Goal: Check status: Check status

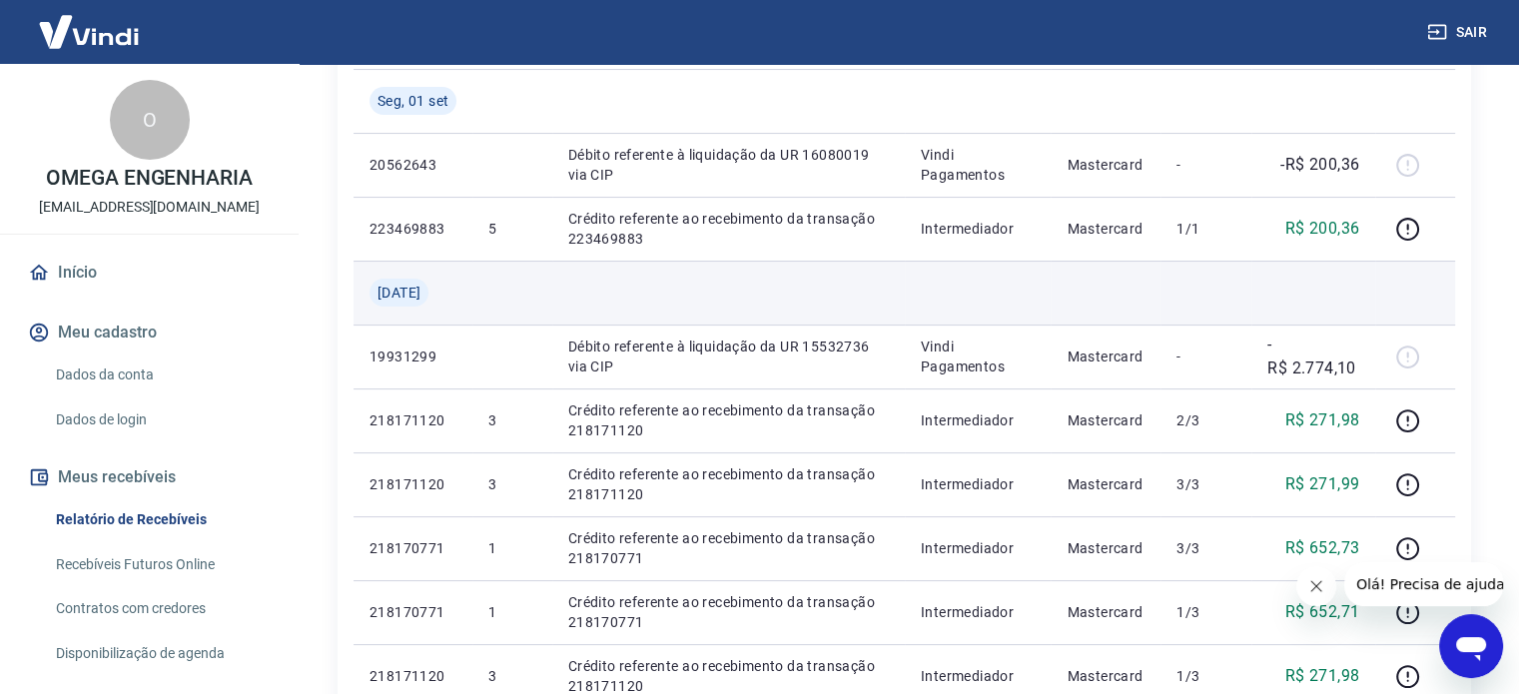
scroll to position [339, 0]
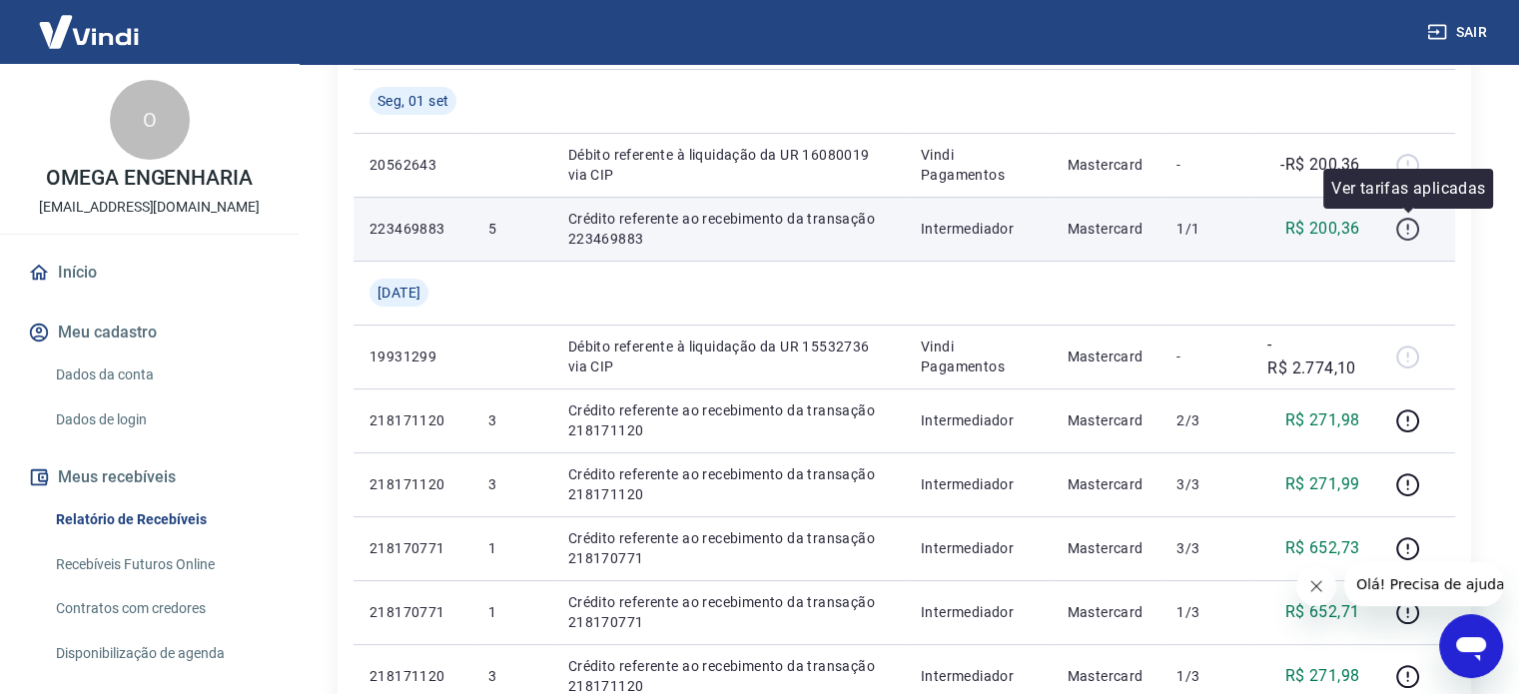
click at [1410, 233] on icon "button" at bounding box center [1407, 229] width 25 height 25
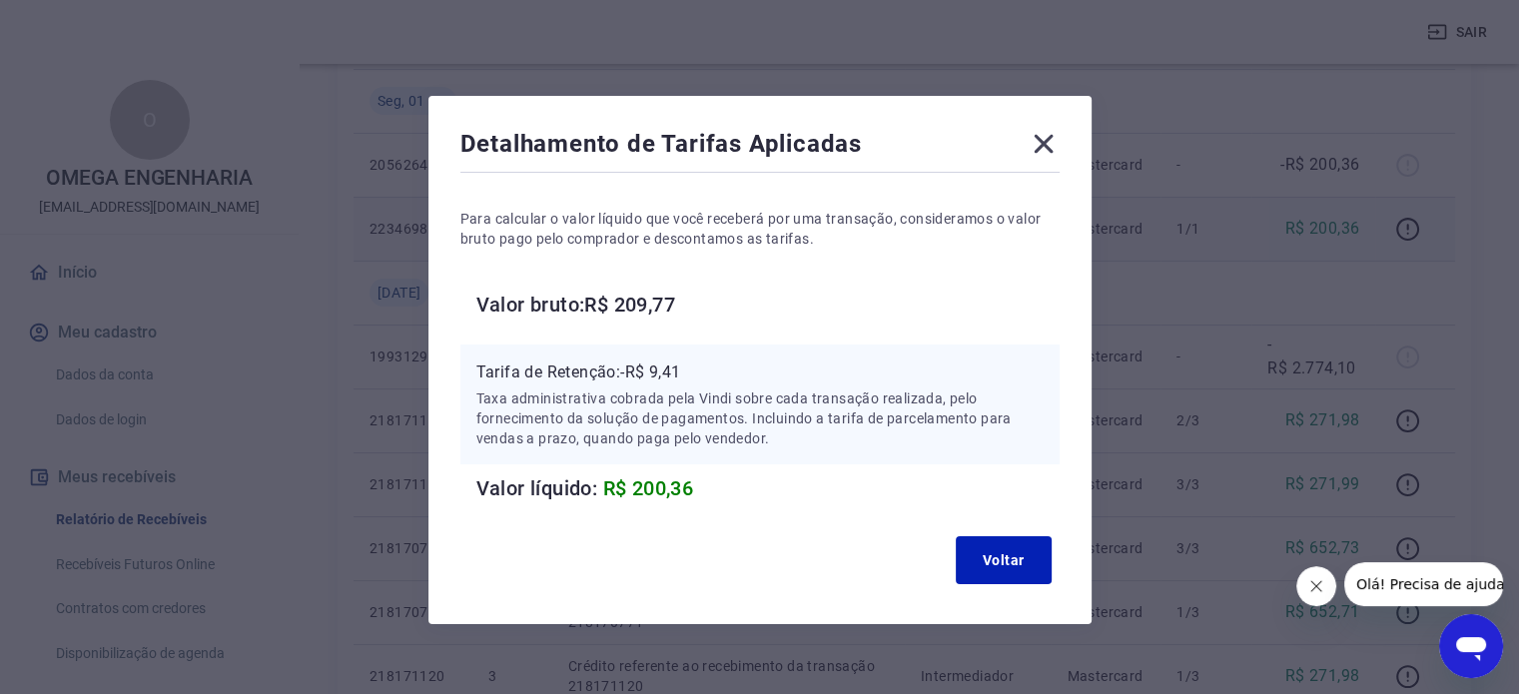
click at [1037, 135] on icon at bounding box center [1043, 144] width 32 height 32
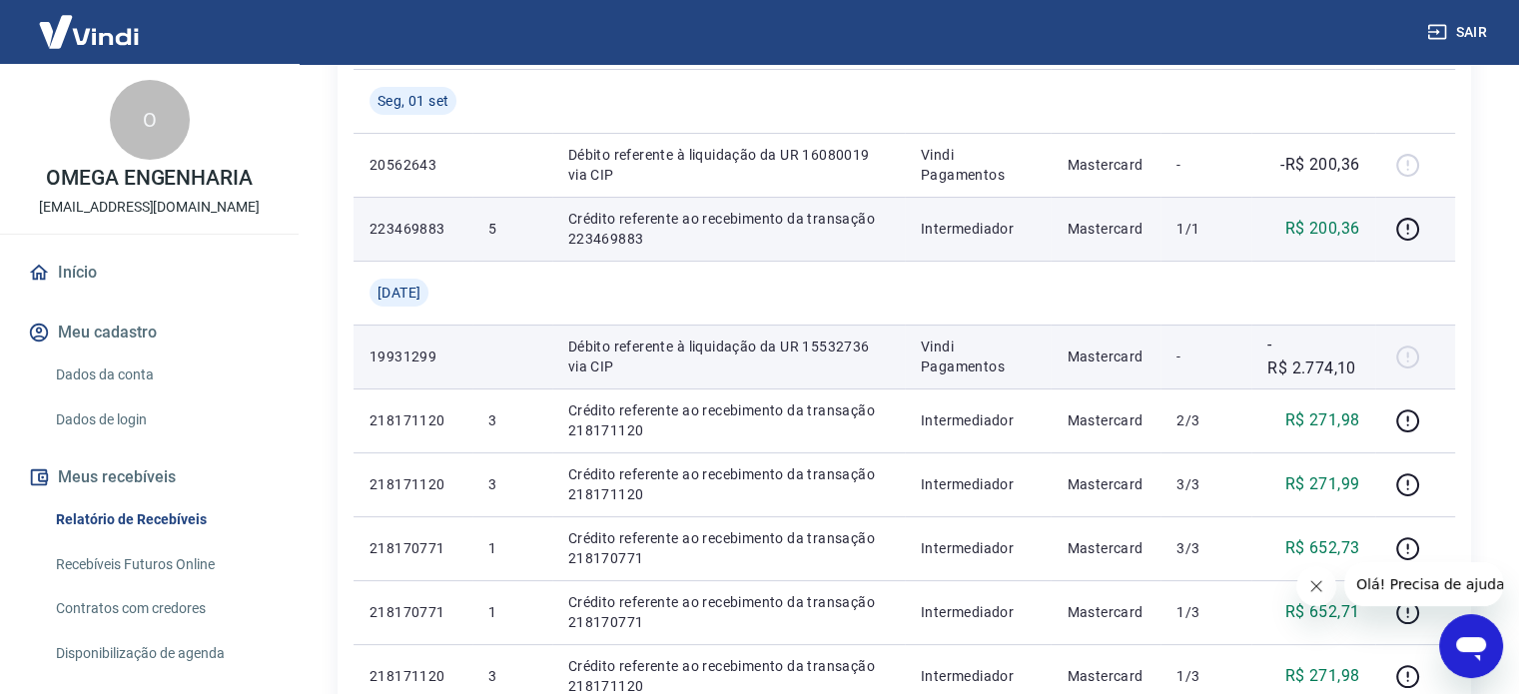
click at [1410, 354] on div at bounding box center [1415, 356] width 48 height 32
drag, startPoint x: 1271, startPoint y: 374, endPoint x: 1339, endPoint y: 374, distance: 67.9
click at [1338, 374] on td "-R$ 2.774,10" at bounding box center [1313, 356] width 124 height 64
click at [1350, 384] on td "-R$ 2.774,10" at bounding box center [1313, 356] width 124 height 64
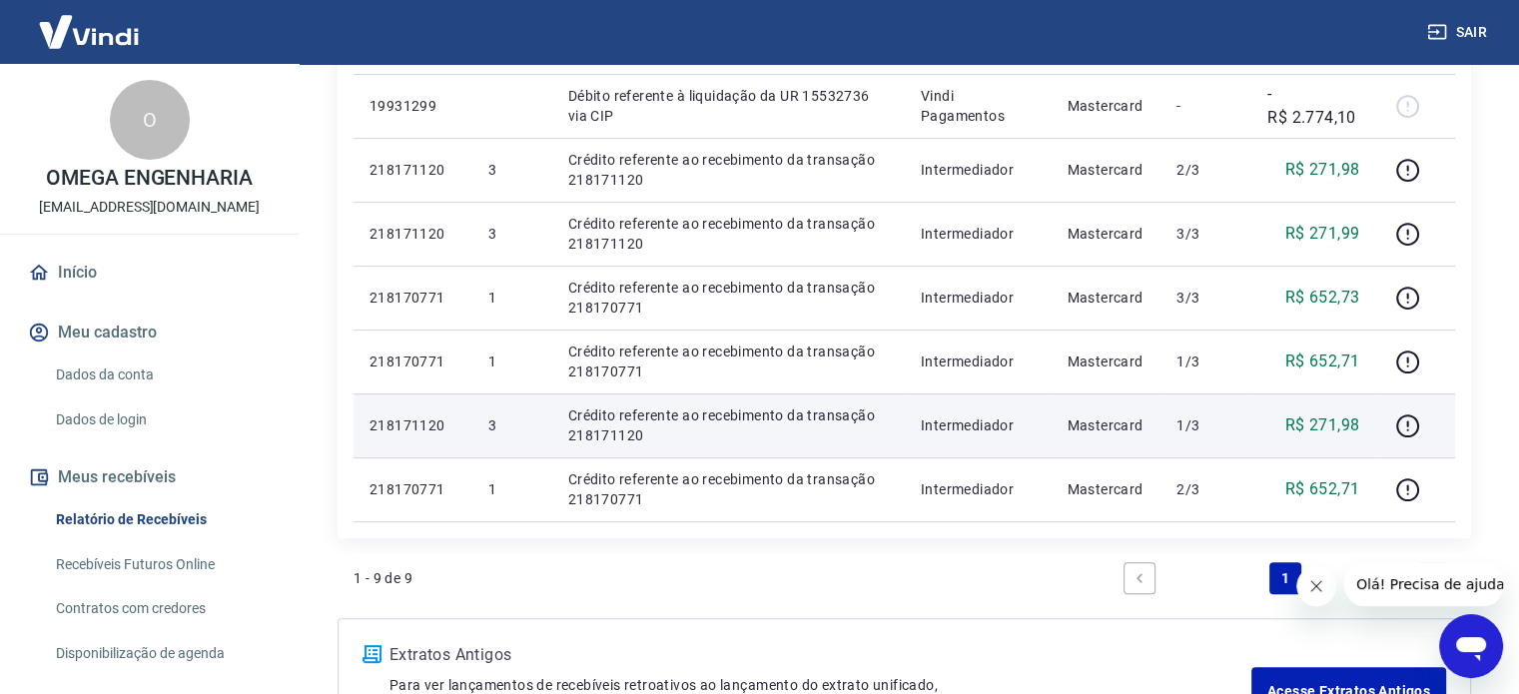
scroll to position [744, 0]
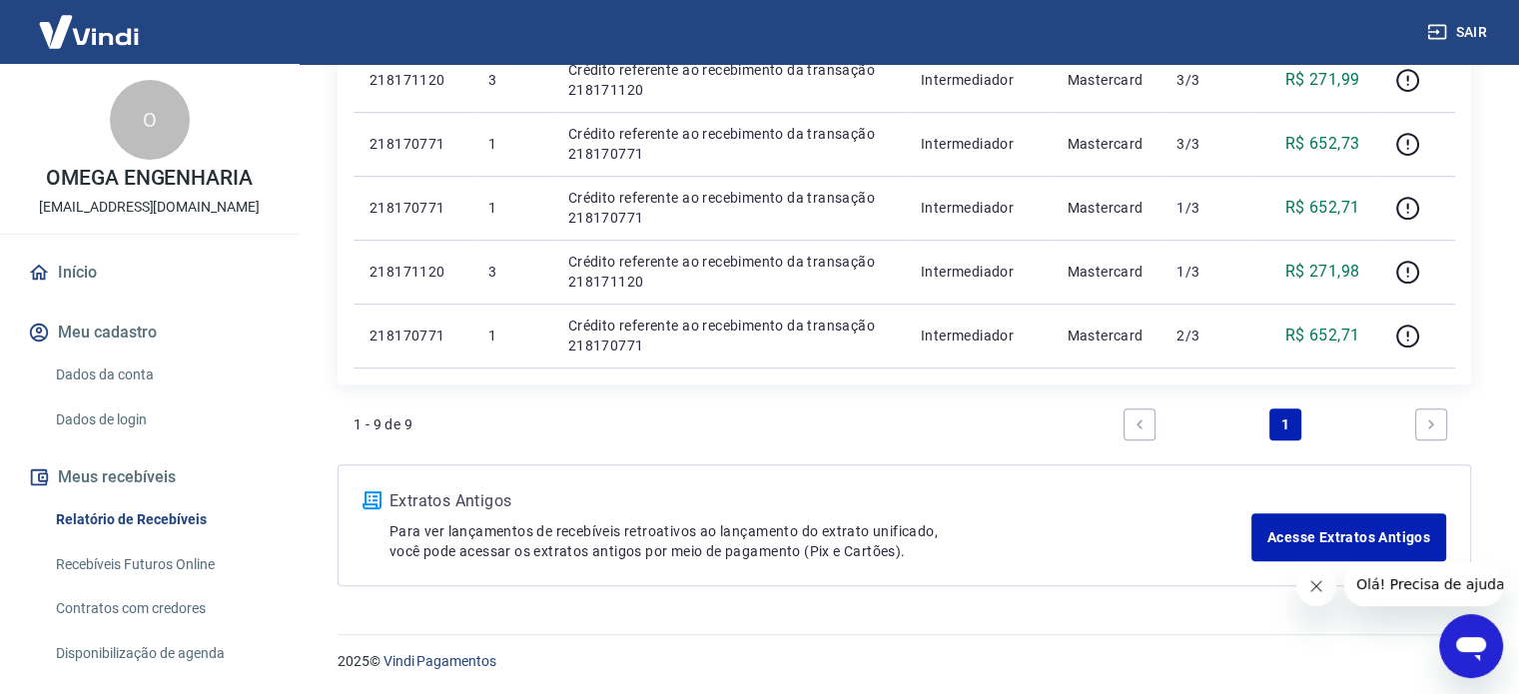
click at [112, 373] on link "Dados da conta" at bounding box center [161, 374] width 227 height 41
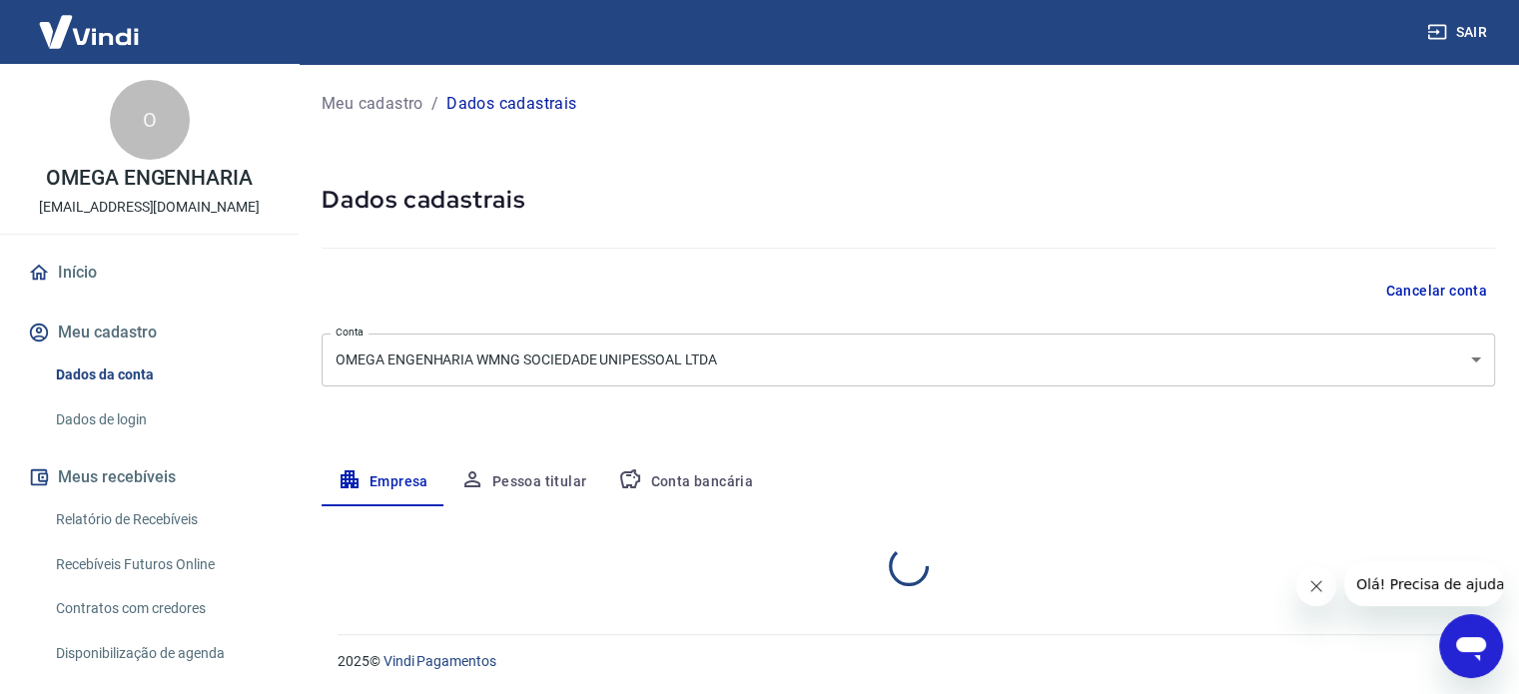
select select "SP"
select select "business"
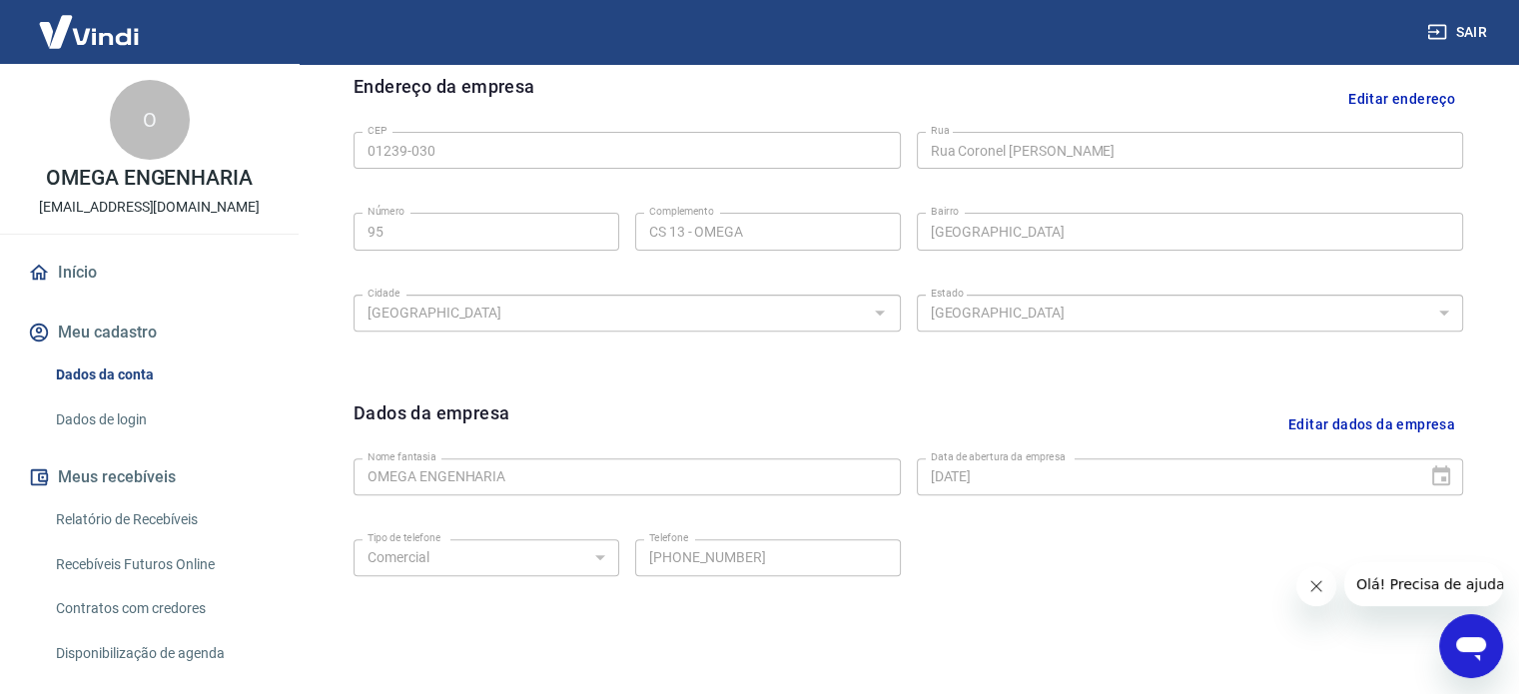
scroll to position [687, 0]
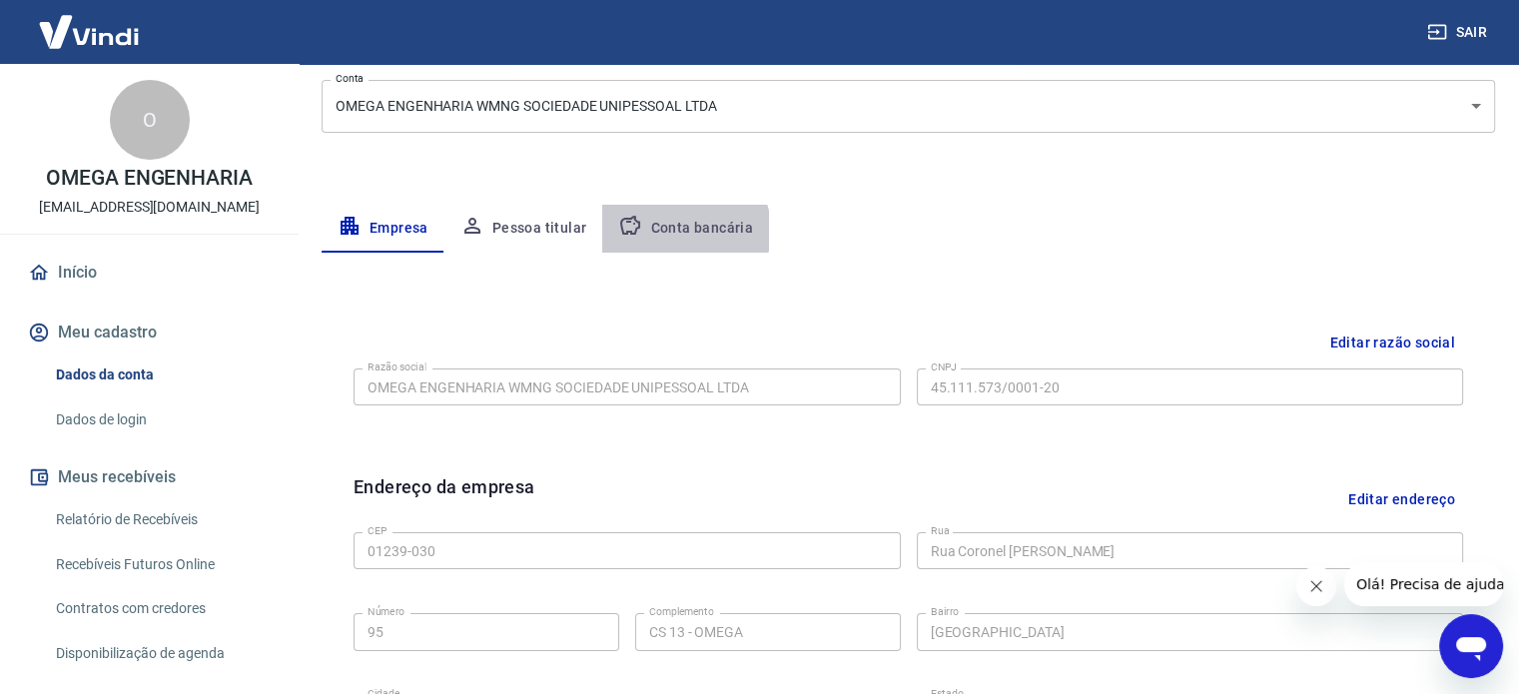
click at [675, 230] on button "Conta bancária" at bounding box center [685, 229] width 167 height 48
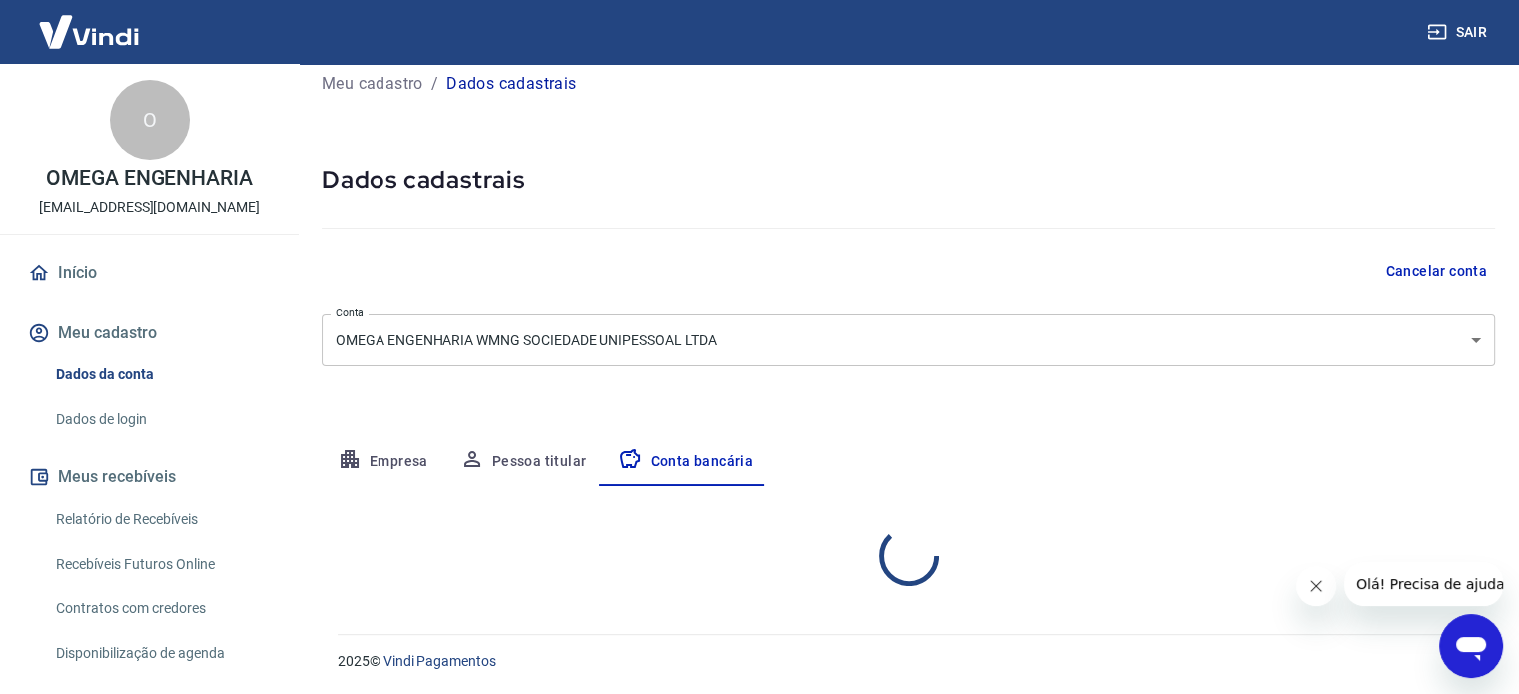
select select "1"
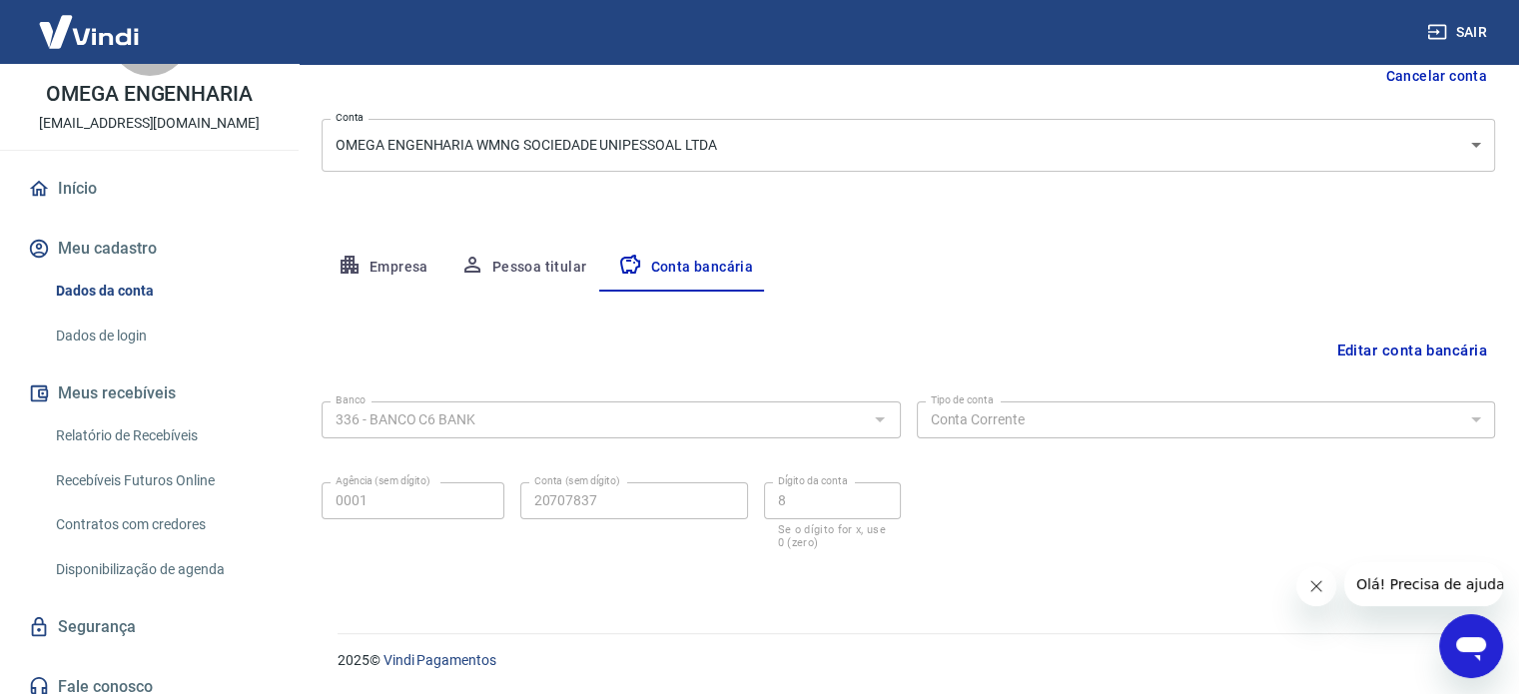
scroll to position [98, 0]
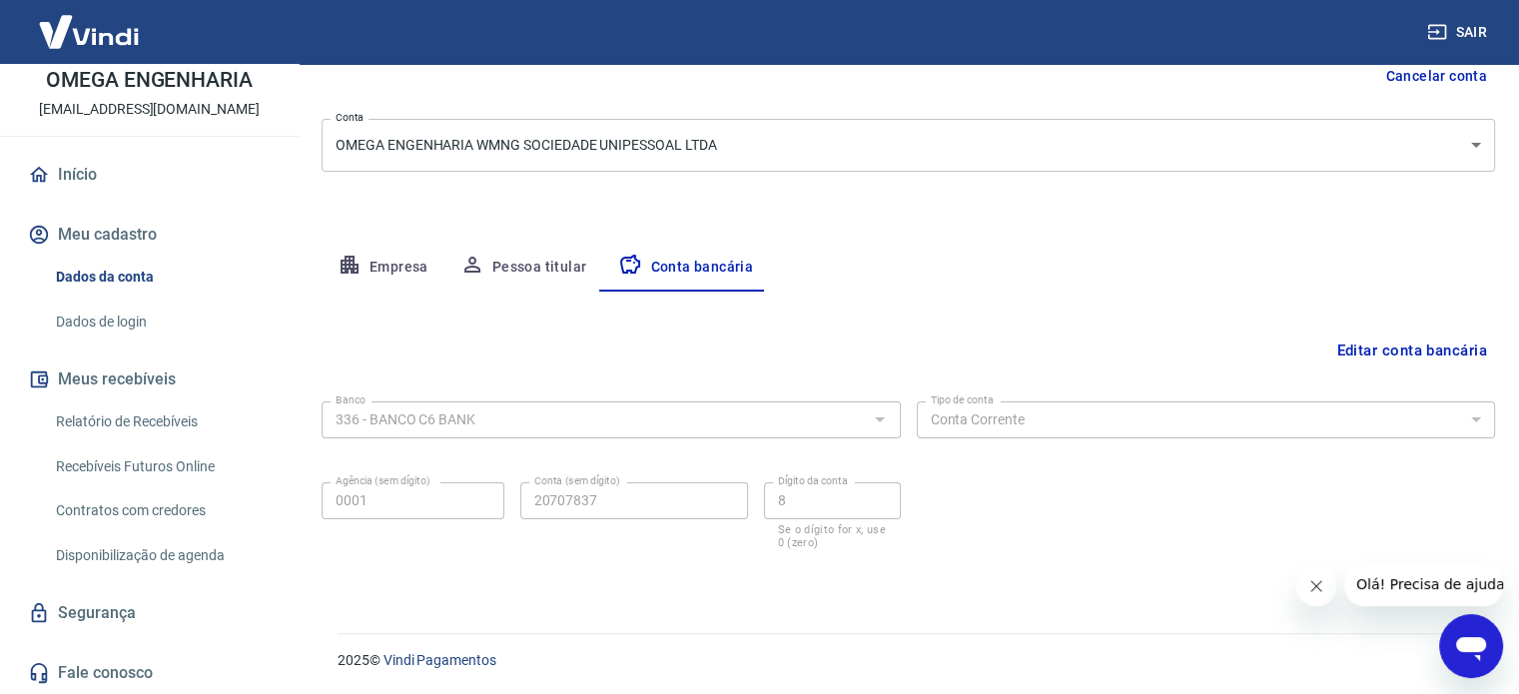
click at [134, 418] on link "Relatório de Recebíveis" at bounding box center [161, 421] width 227 height 41
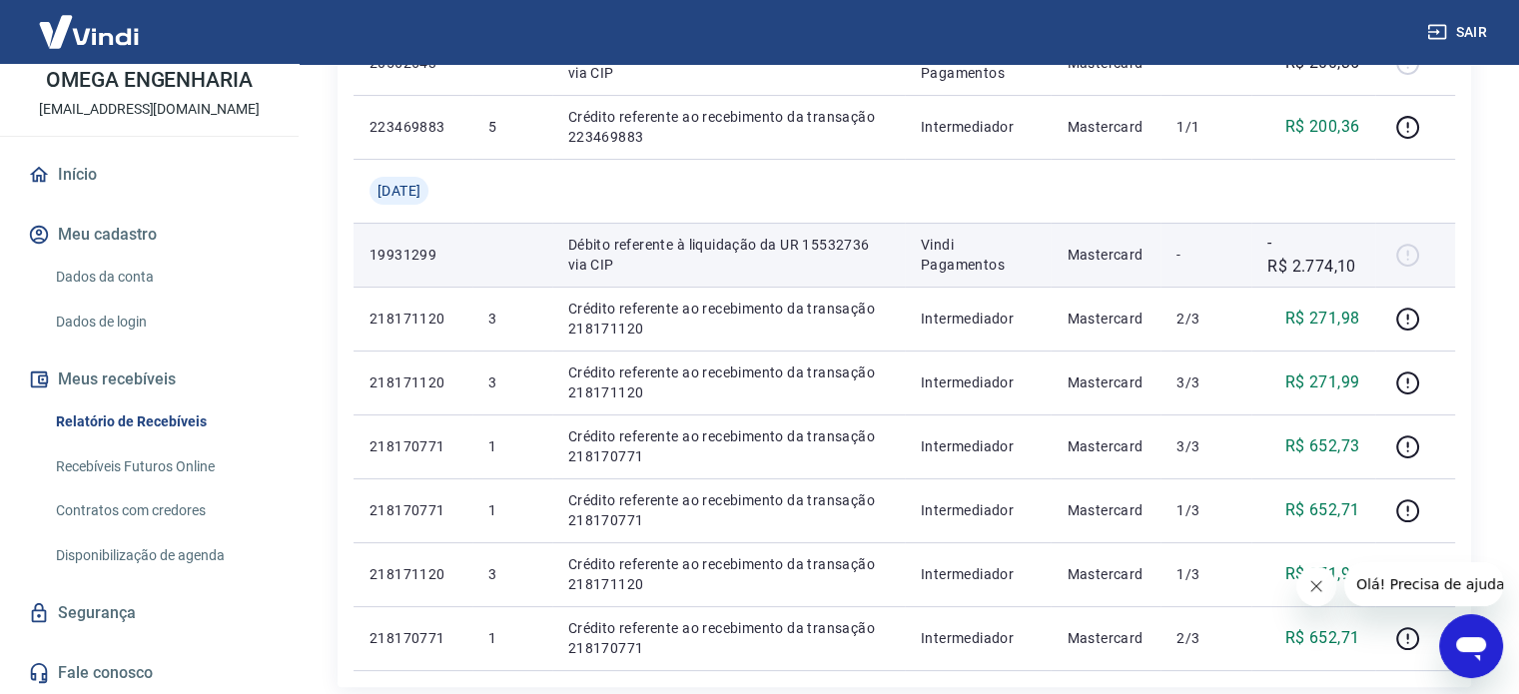
scroll to position [314, 0]
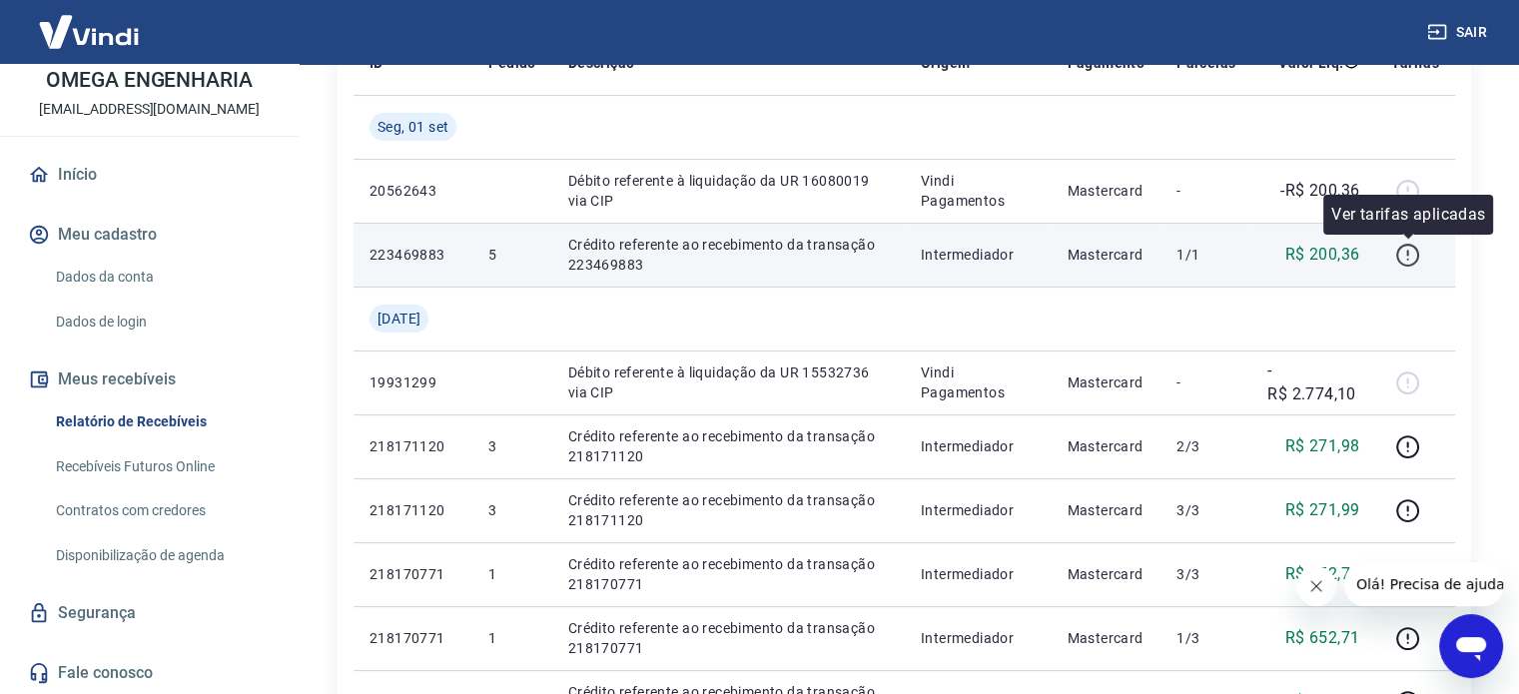
click at [1412, 256] on icon "button" at bounding box center [1407, 255] width 25 height 25
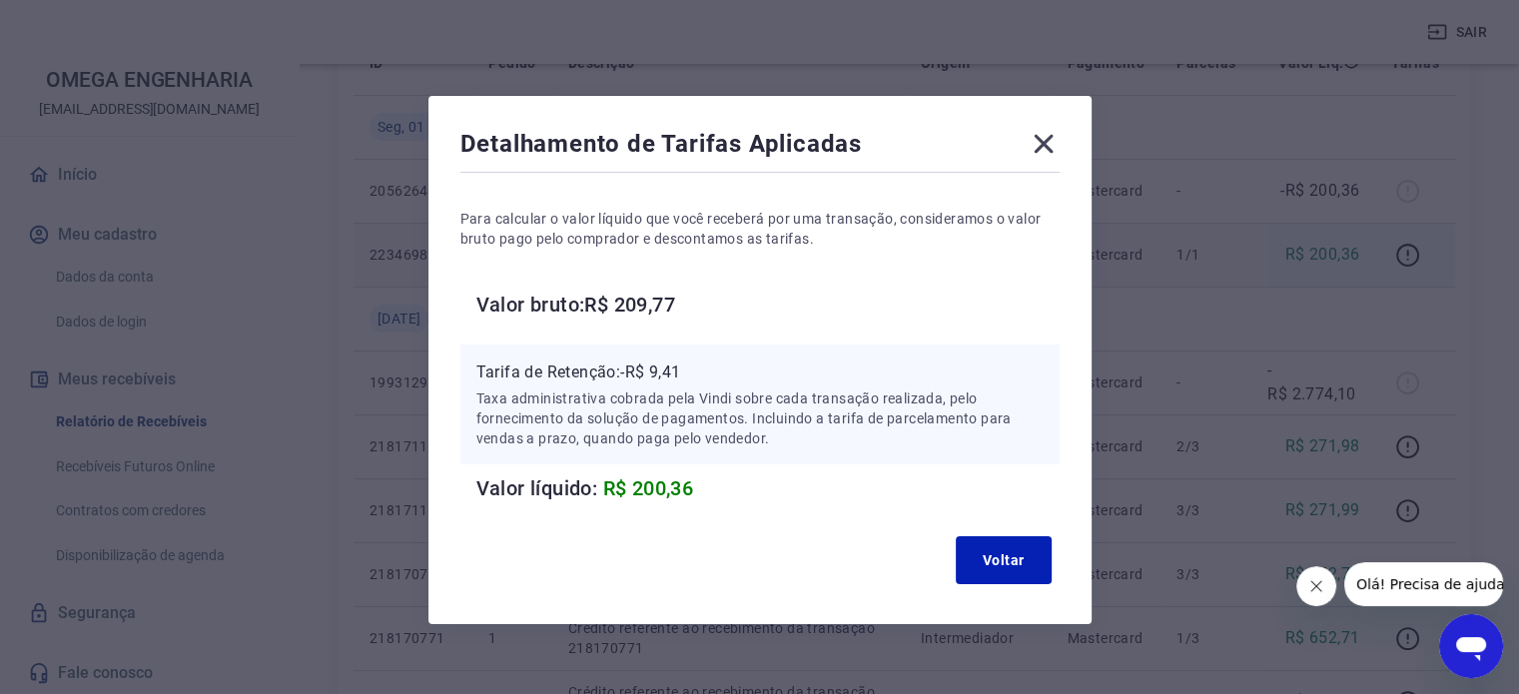
click at [1042, 134] on icon at bounding box center [1043, 144] width 32 height 32
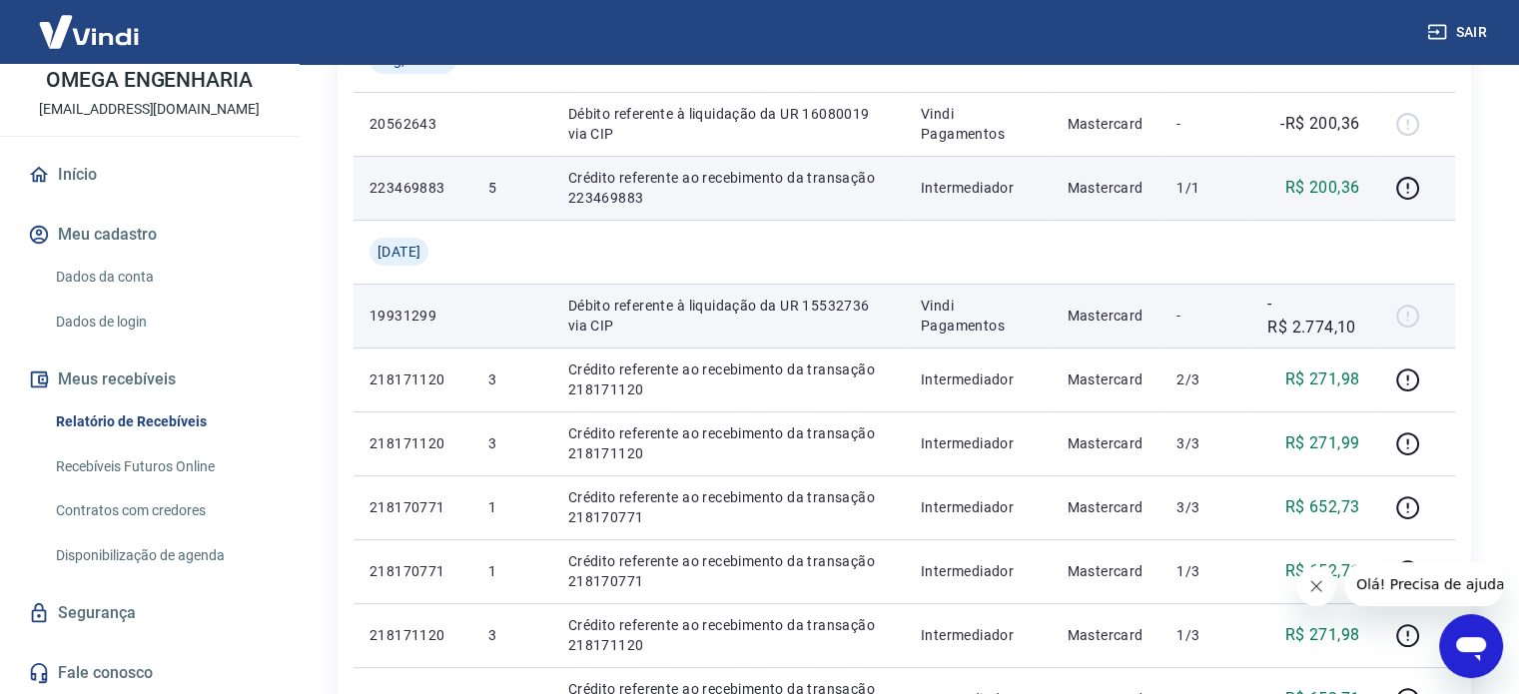
scroll to position [362, 0]
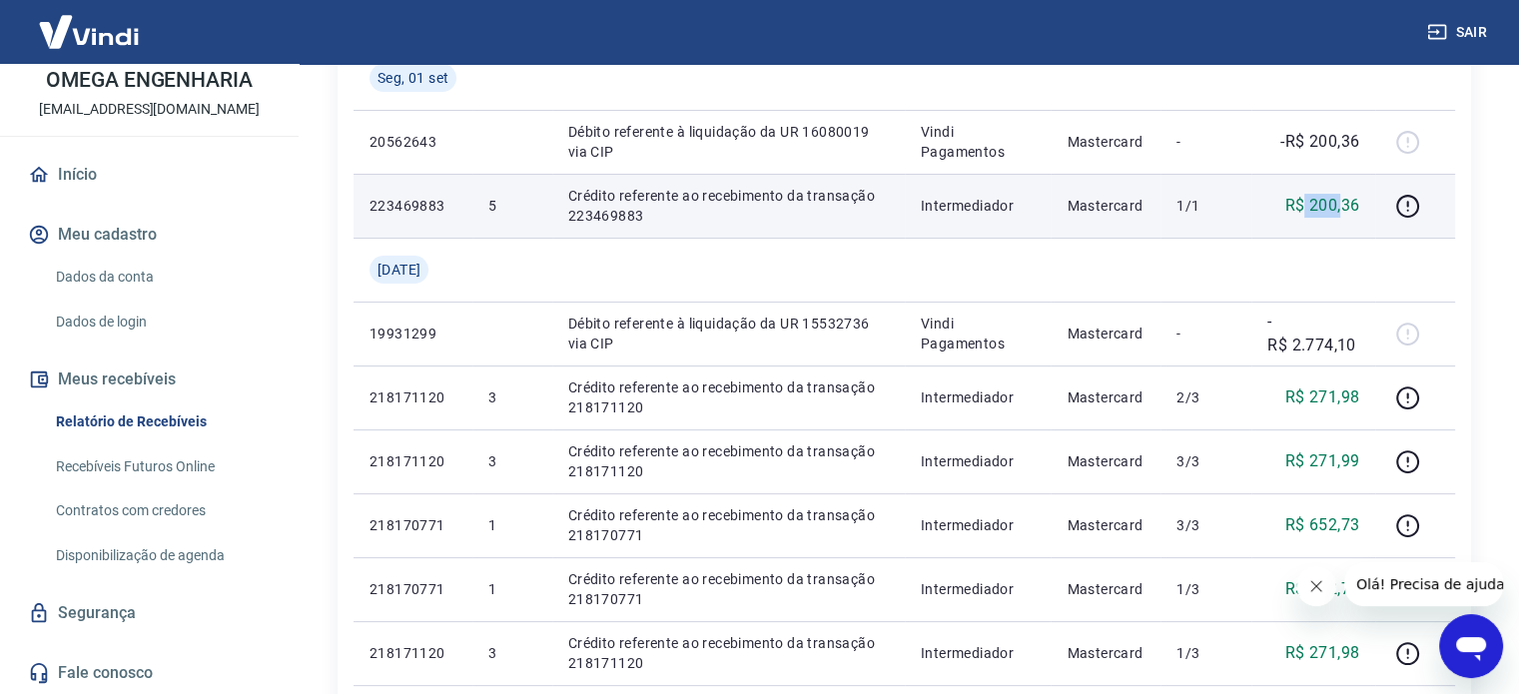
drag, startPoint x: 1303, startPoint y: 211, endPoint x: 1344, endPoint y: 212, distance: 40.9
click at [1344, 212] on p "R$ 200,36" at bounding box center [1322, 206] width 75 height 24
drag, startPoint x: 1292, startPoint y: 198, endPoint x: 1343, endPoint y: 201, distance: 51.0
click at [1343, 201] on p "R$ 200,36" at bounding box center [1322, 206] width 75 height 24
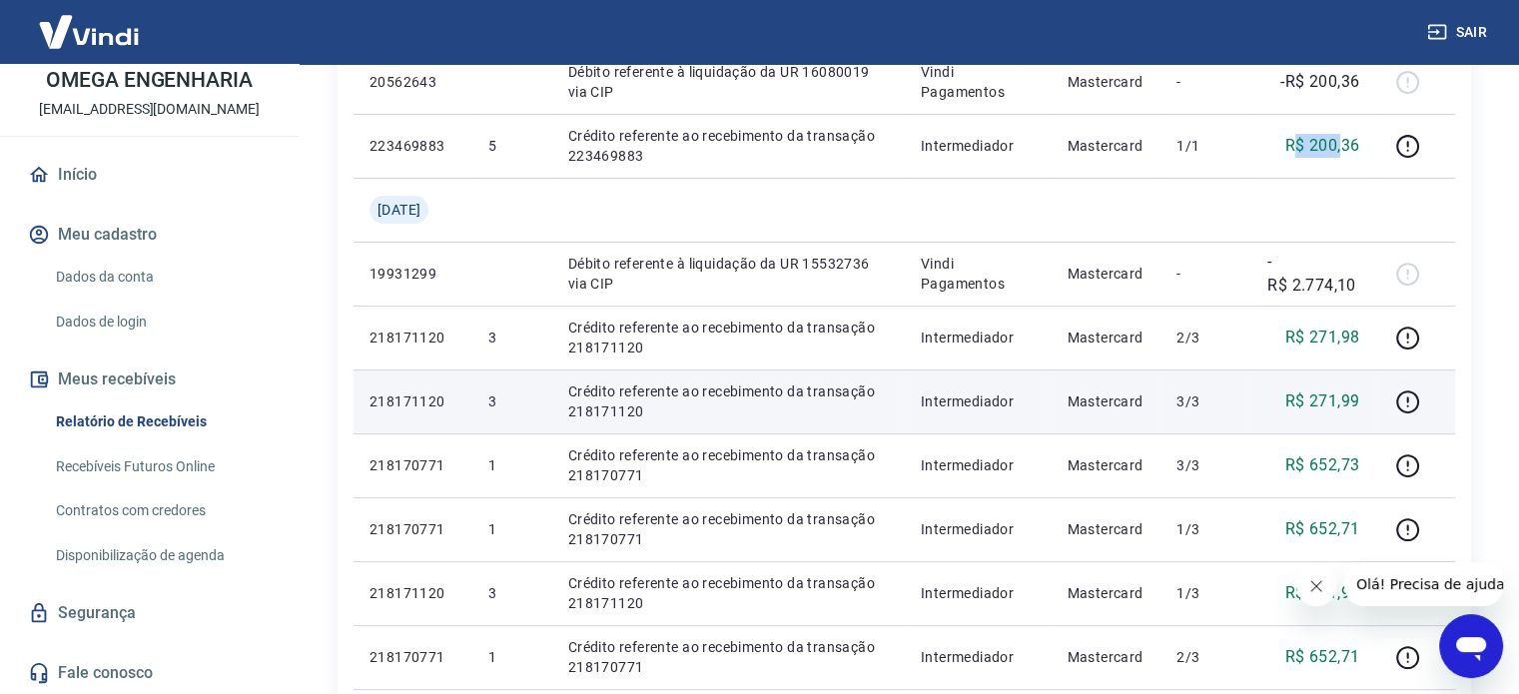
scroll to position [438, 0]
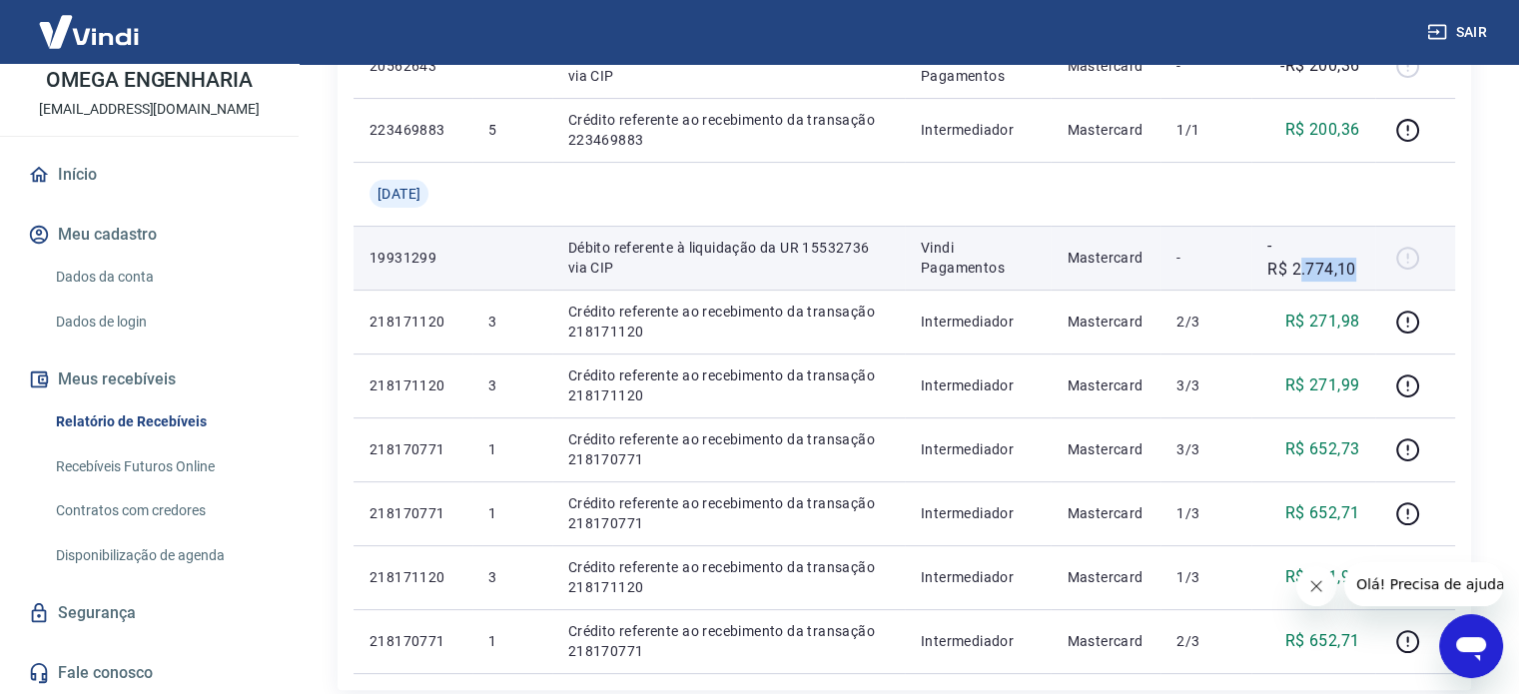
drag, startPoint x: 1298, startPoint y: 265, endPoint x: 1362, endPoint y: 271, distance: 64.2
click at [1362, 271] on td "-R$ 2.774,10" at bounding box center [1313, 258] width 124 height 64
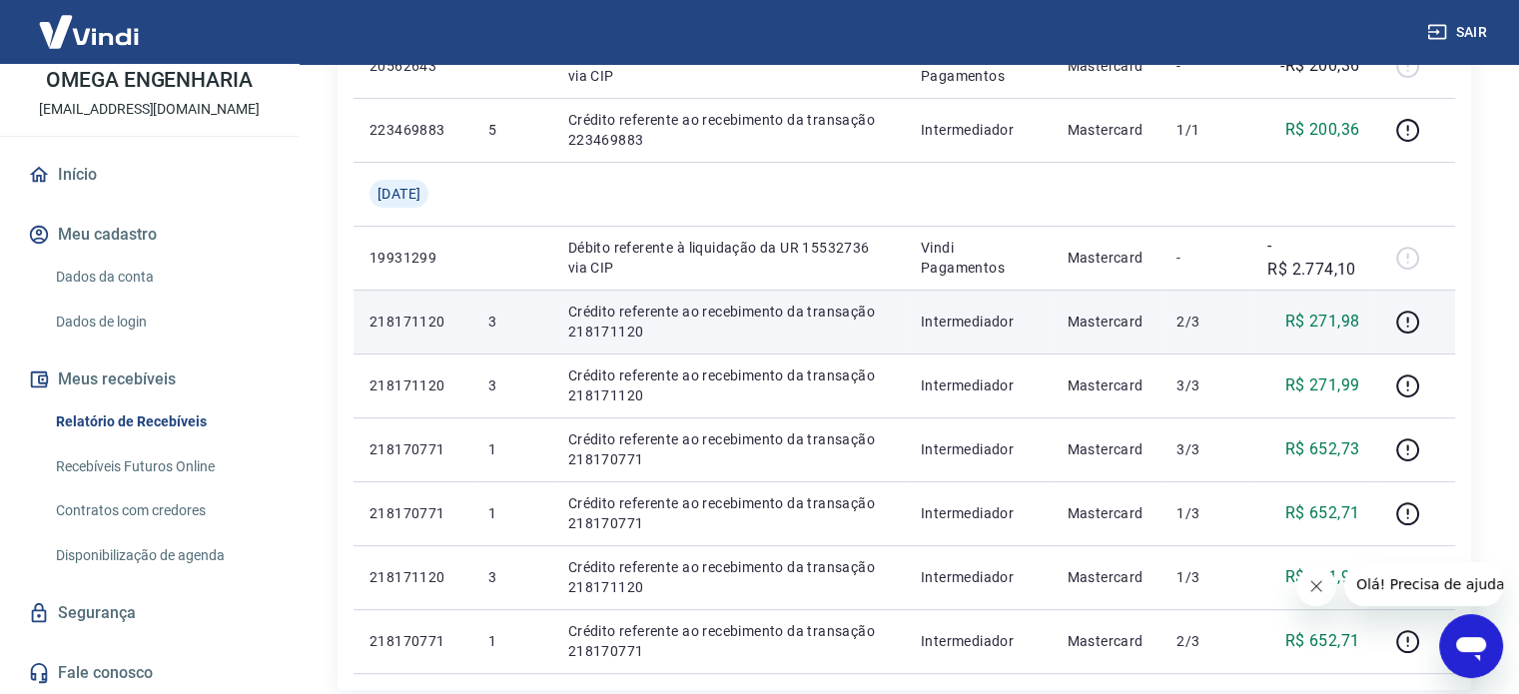
click at [1326, 311] on p "R$ 271,98" at bounding box center [1322, 322] width 75 height 24
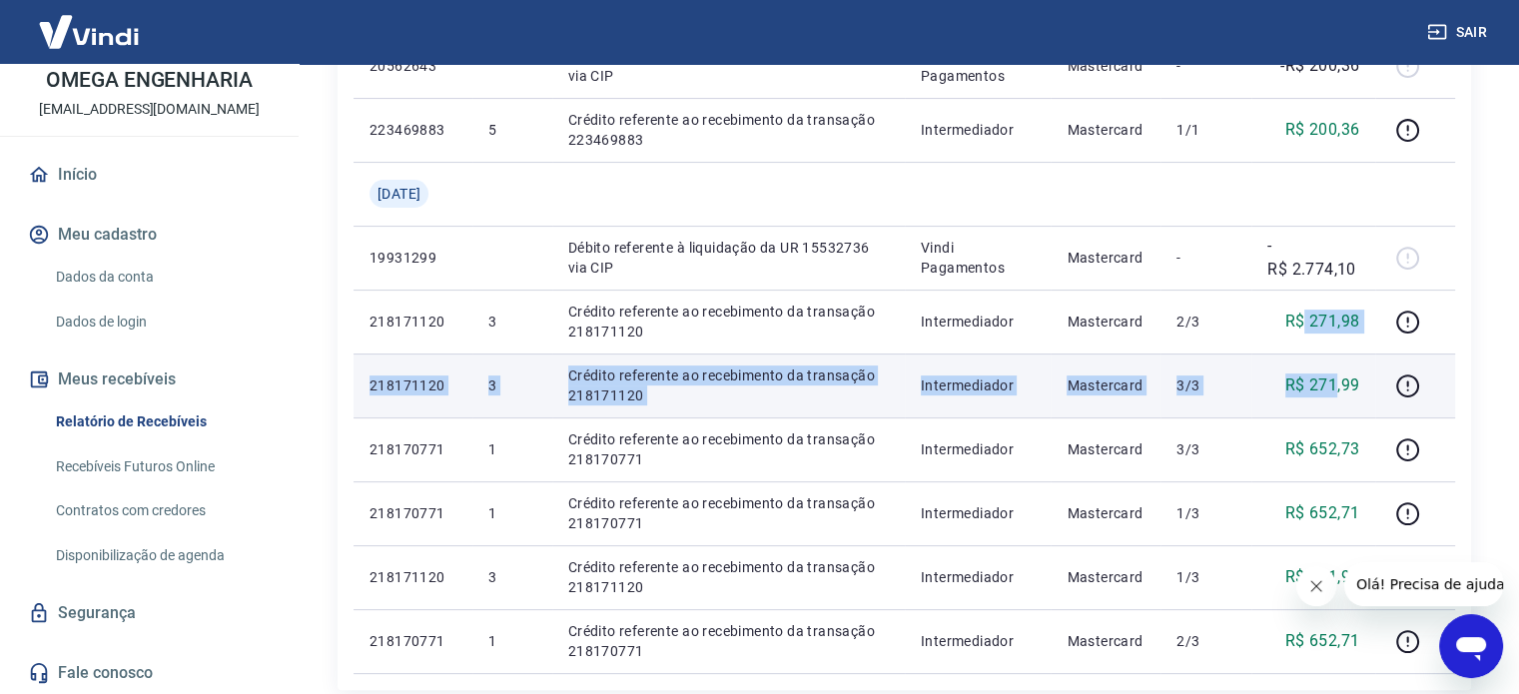
drag, startPoint x: 1306, startPoint y: 317, endPoint x: 1334, endPoint y: 366, distance: 56.3
click at [1334, 366] on tbody "[DATE] 20562643 Débito referente à liquidação da UR 16080019 via CIP Vindi Paga…" at bounding box center [903, 321] width 1101 height 703
click at [1266, 379] on td "R$ 271,99" at bounding box center [1313, 385] width 124 height 64
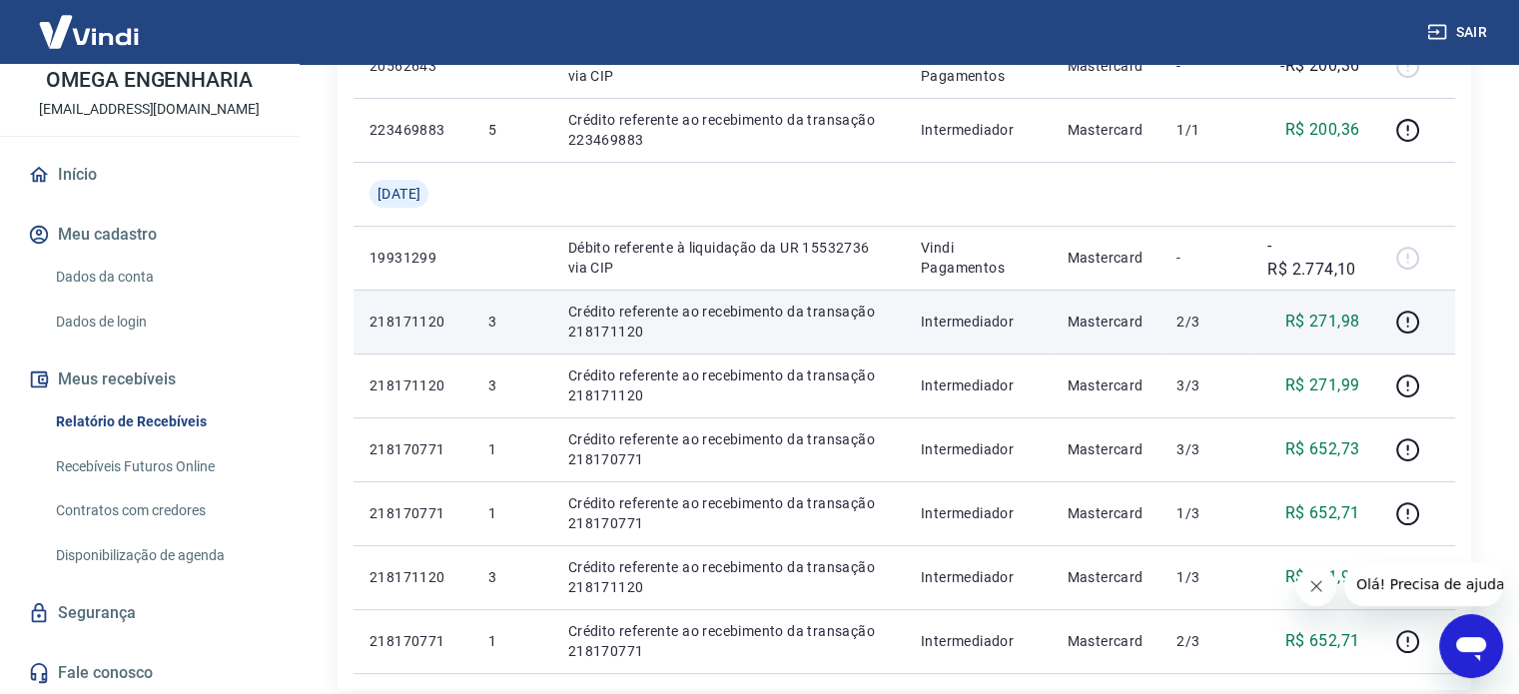
click at [1179, 309] on td "2/3" at bounding box center [1205, 322] width 91 height 64
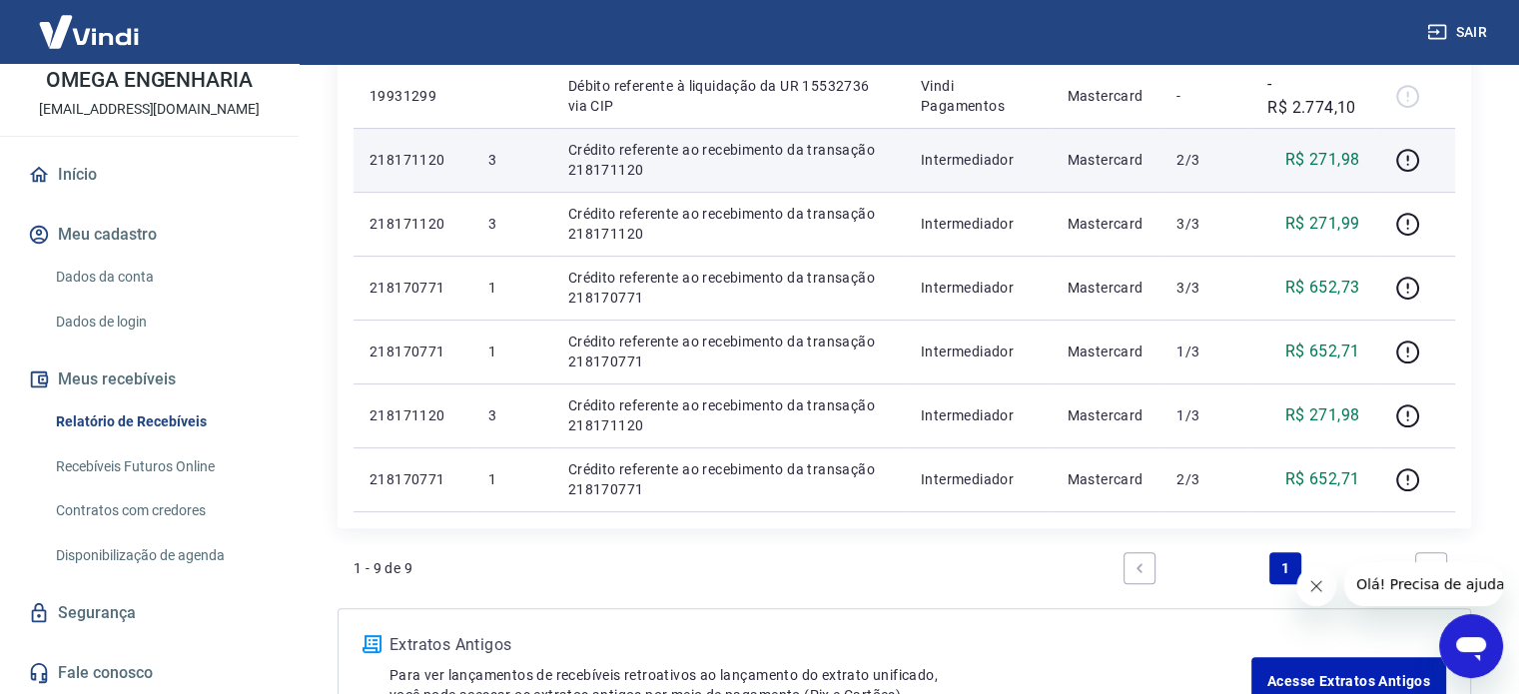
scroll to position [590, 0]
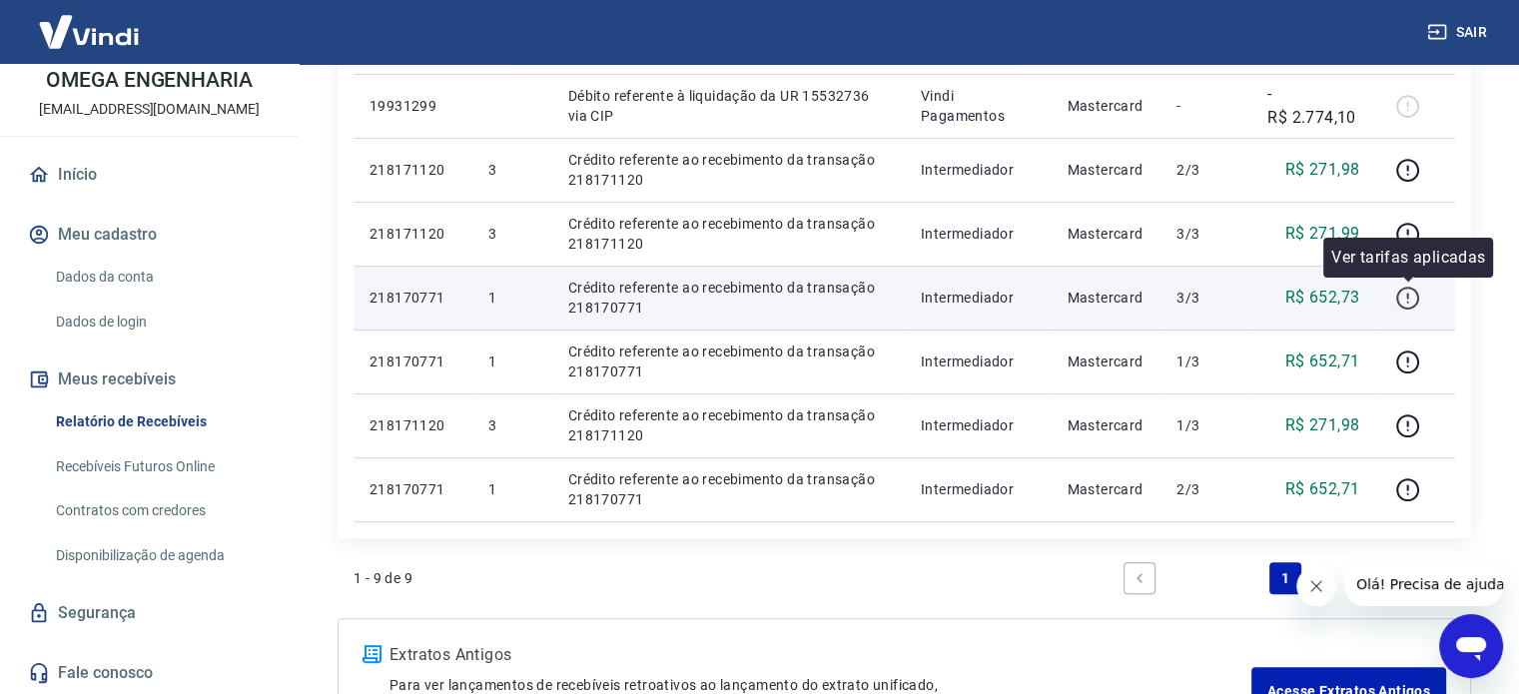
click at [1406, 296] on icon "button" at bounding box center [1407, 298] width 25 height 25
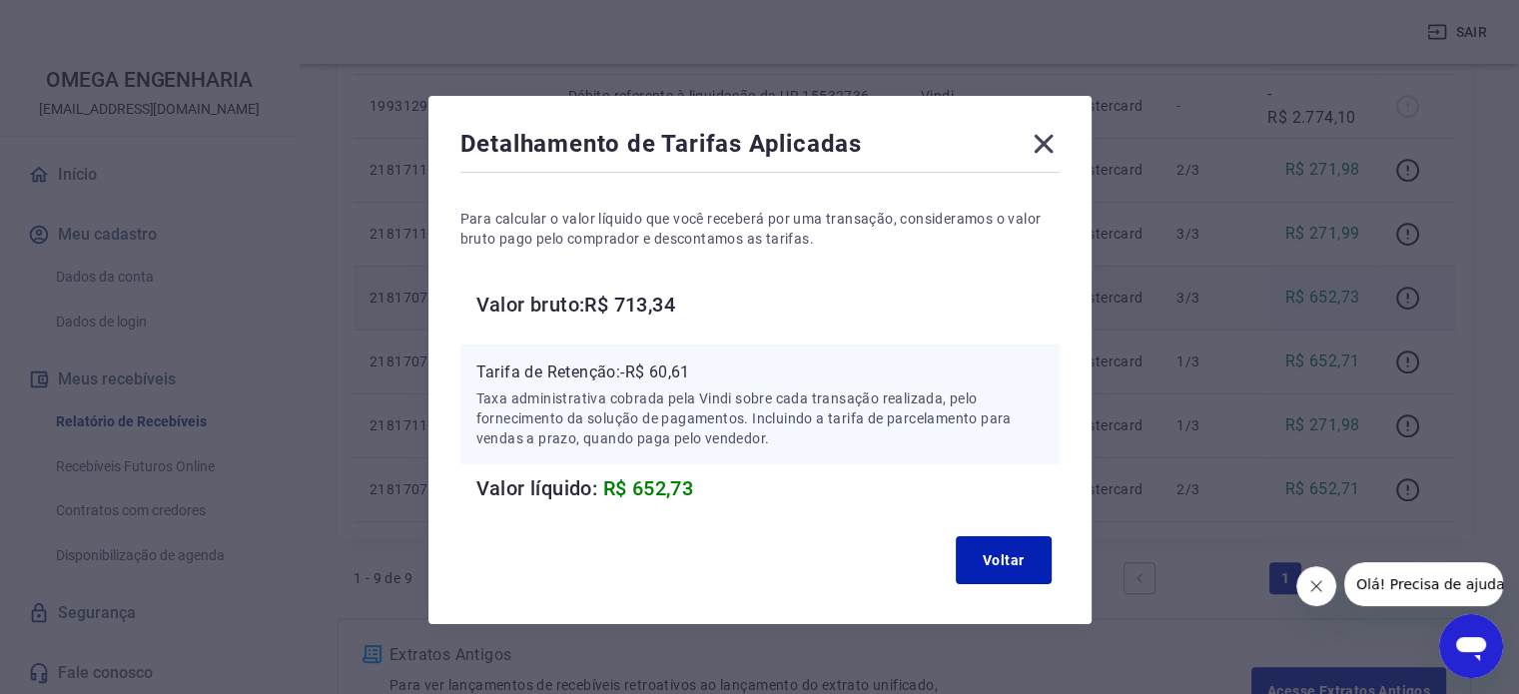
click at [1042, 143] on icon at bounding box center [1042, 144] width 19 height 19
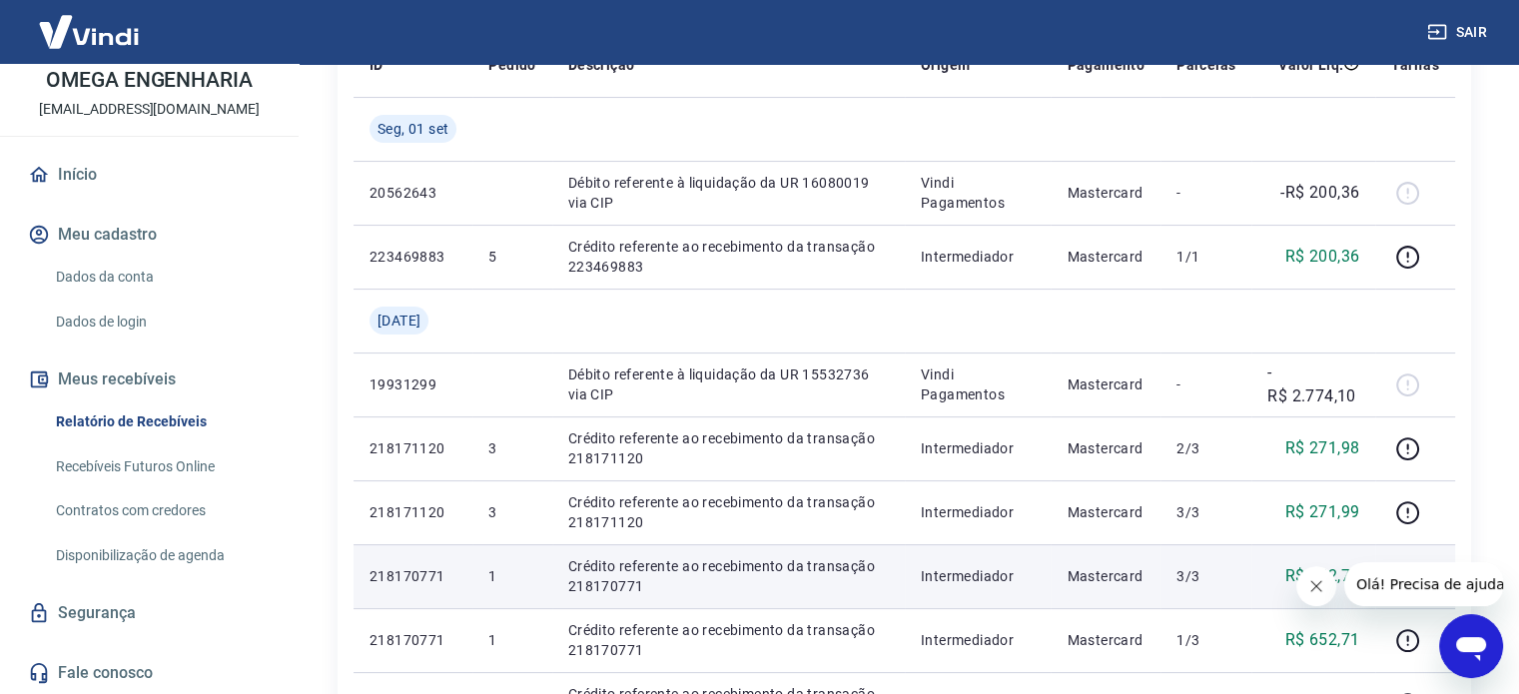
scroll to position [227, 0]
